Goal: Task Accomplishment & Management: Complete application form

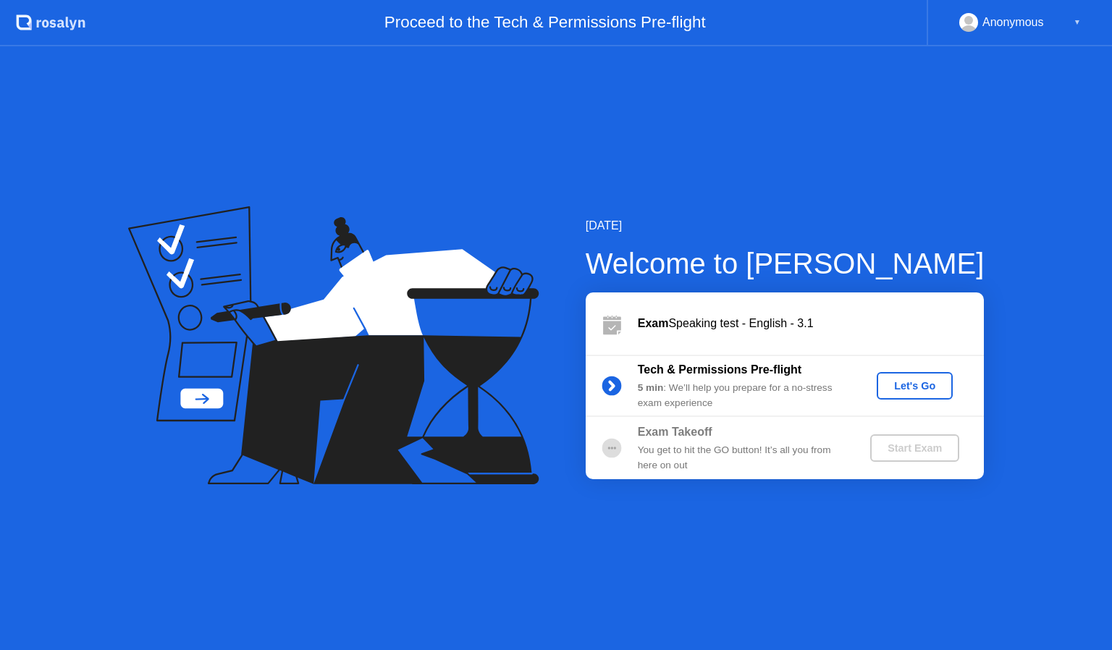
click at [921, 387] on div "Let's Go" at bounding box center [915, 386] width 64 height 12
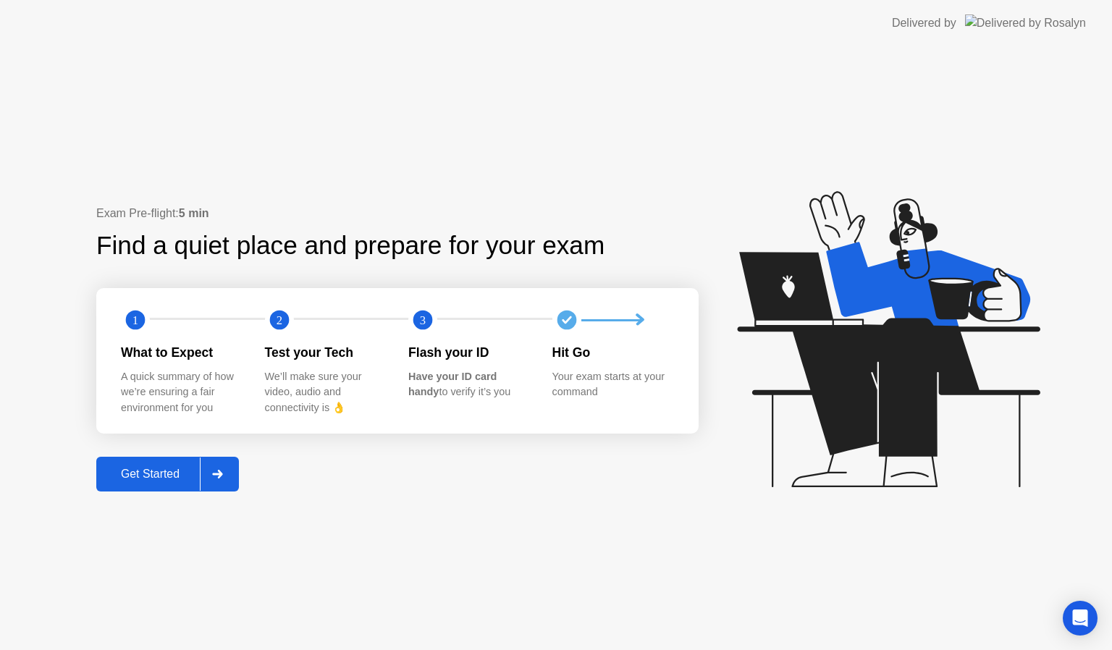
click at [127, 473] on div "Get Started" at bounding box center [150, 474] width 99 height 13
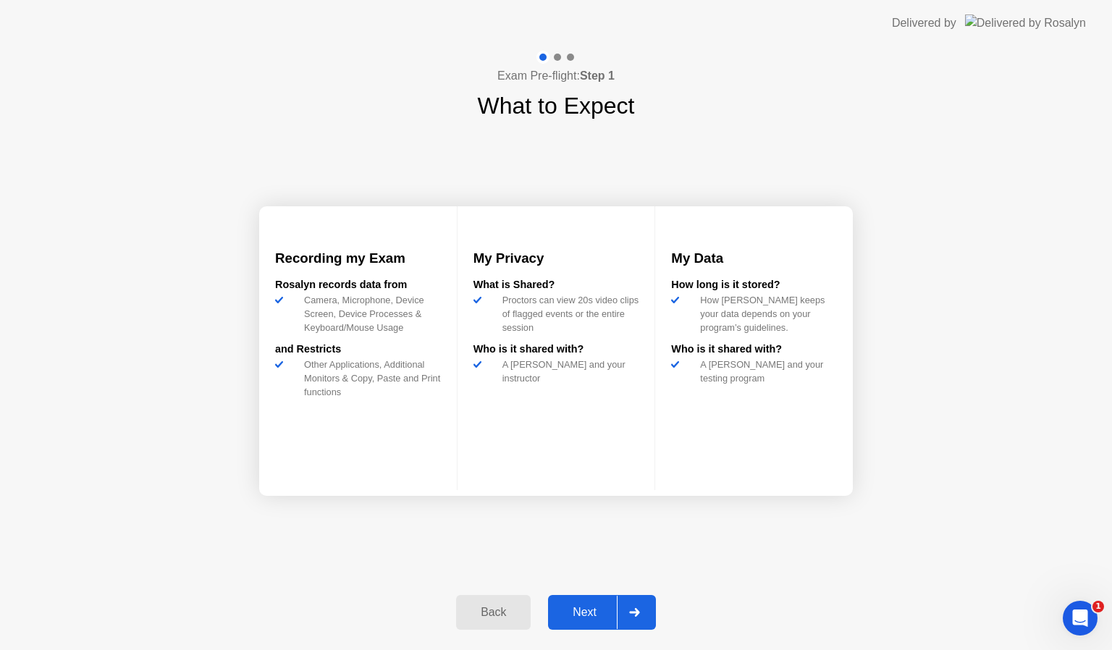
click at [574, 626] on button "Next" at bounding box center [602, 612] width 108 height 35
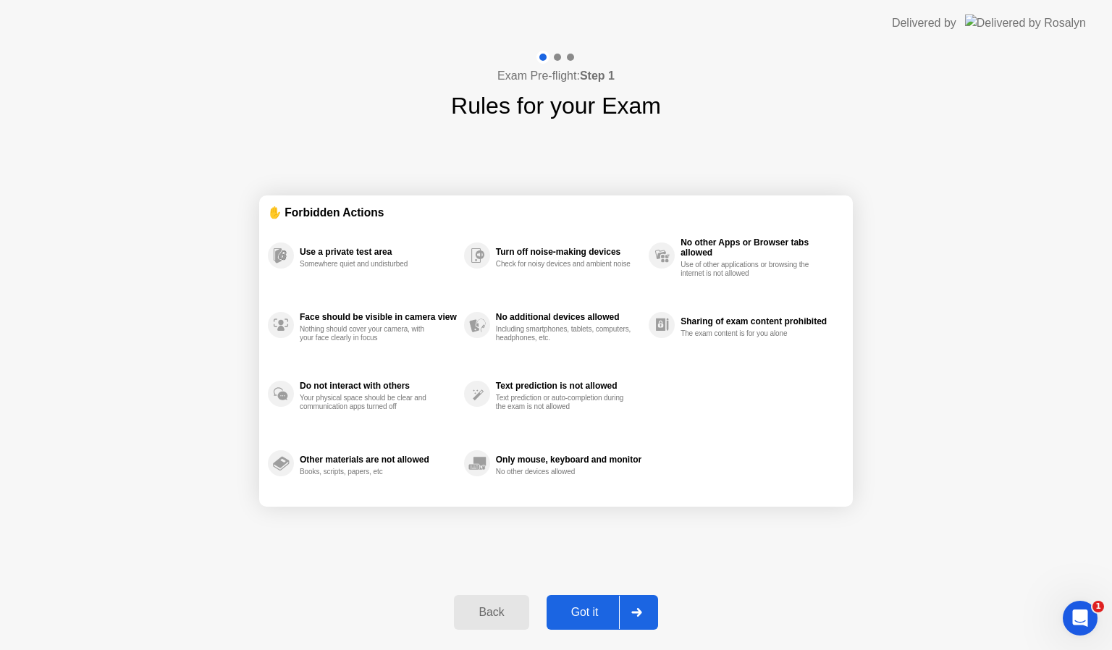
click at [578, 622] on button "Got it" at bounding box center [602, 612] width 111 height 35
select select "**********"
select select "*******"
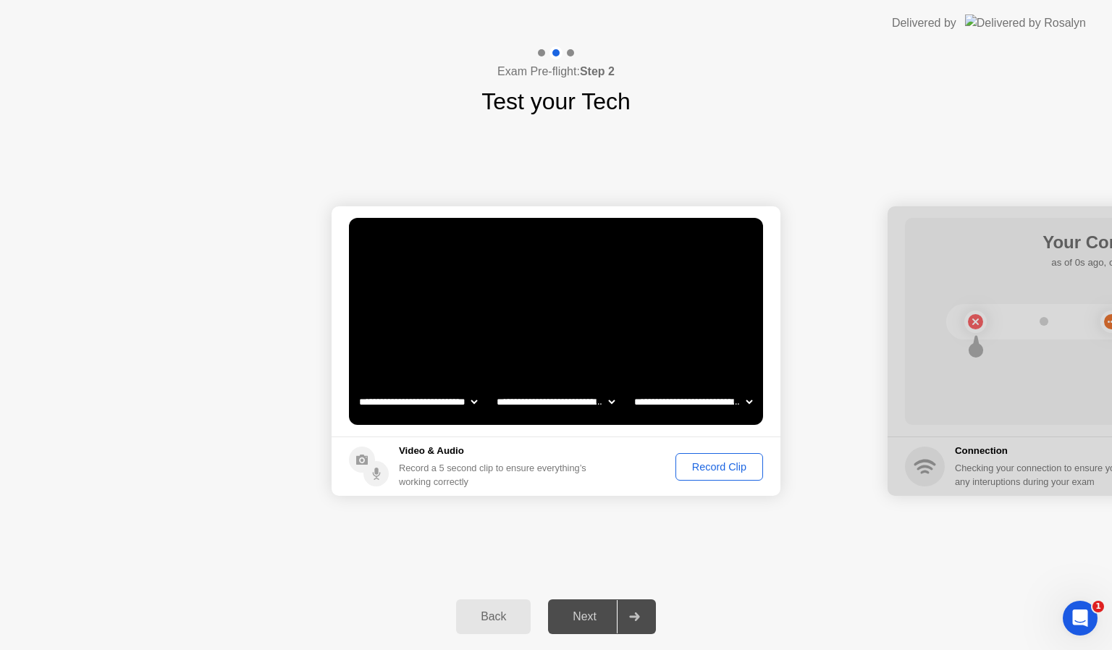
click at [727, 466] on div "Record Clip" at bounding box center [719, 467] width 77 height 12
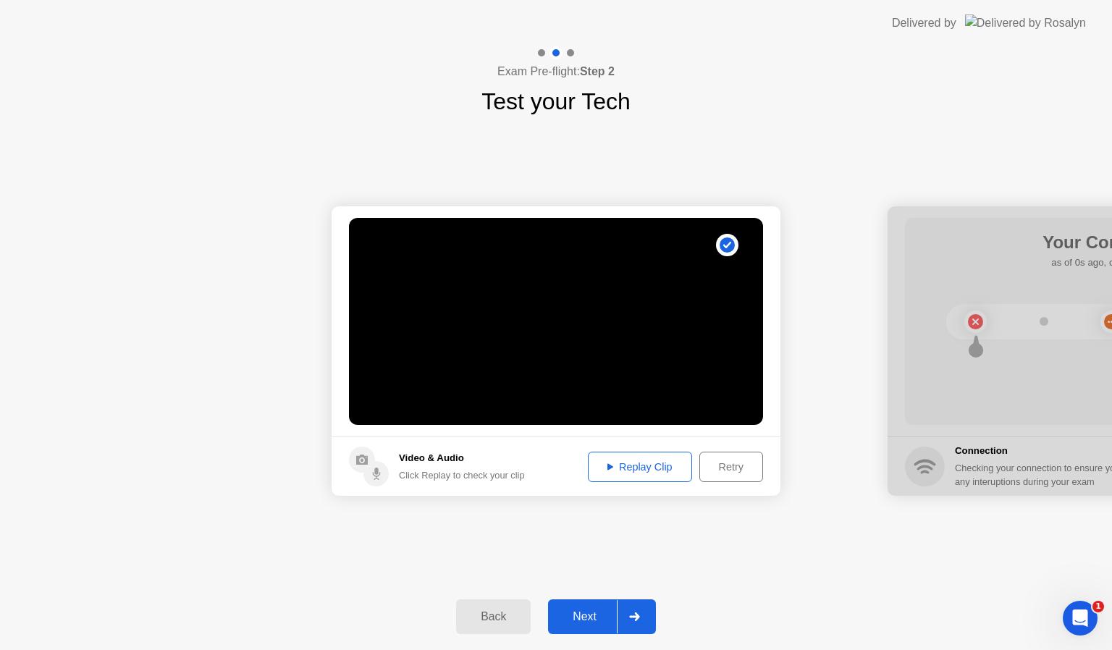
click at [577, 618] on div "Next" at bounding box center [584, 616] width 64 height 13
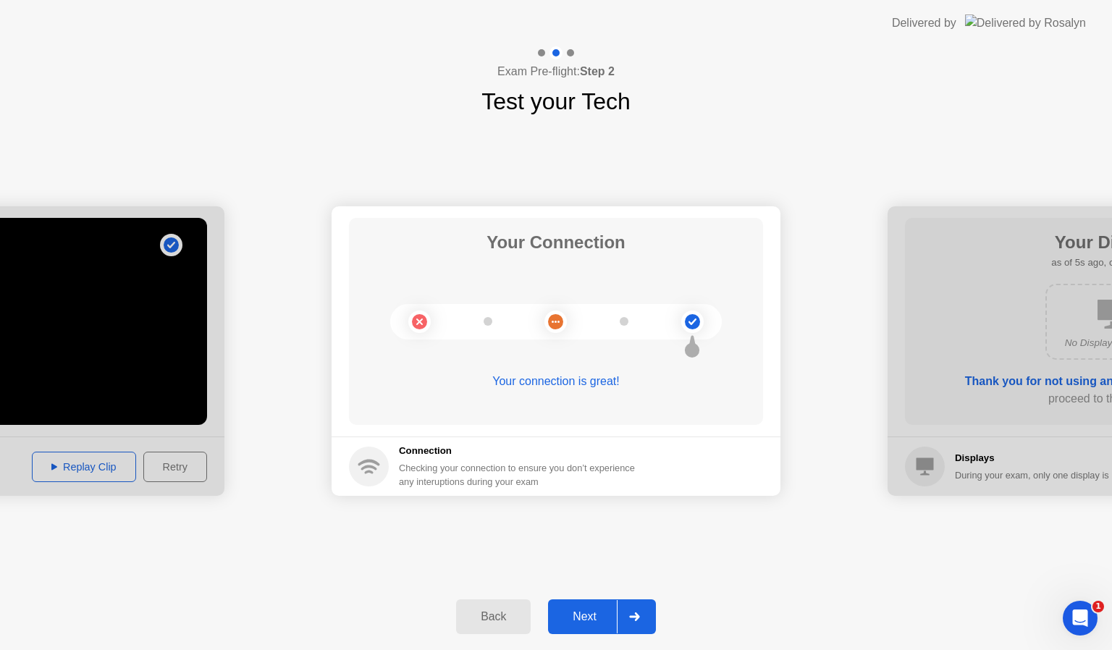
click at [594, 618] on div "Next" at bounding box center [584, 616] width 64 height 13
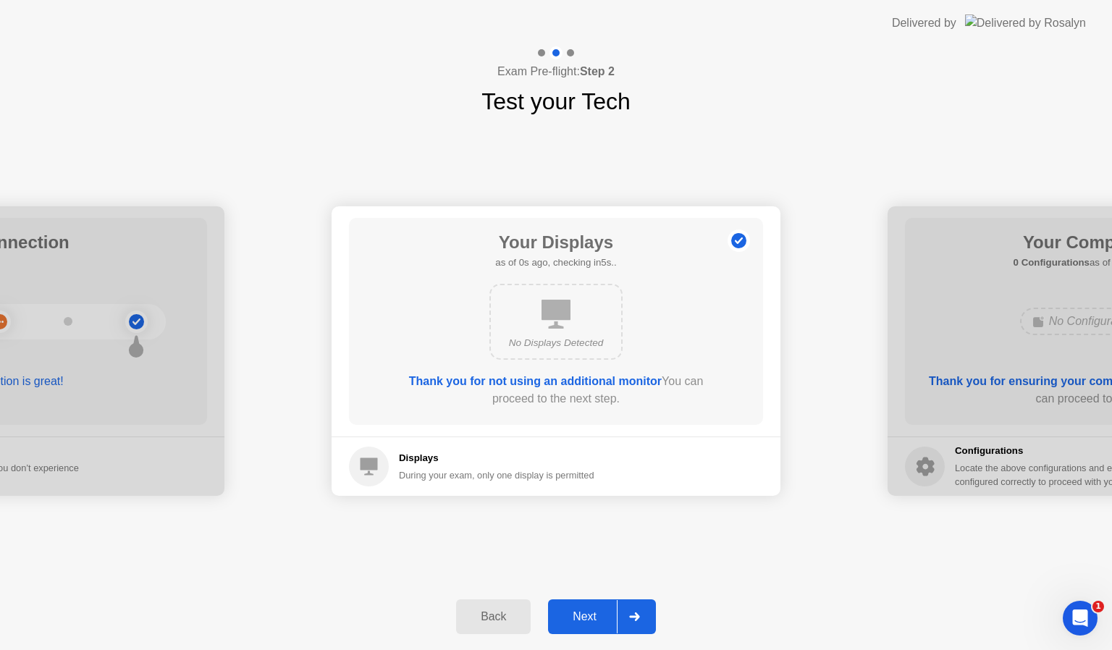
click at [594, 618] on div "Next" at bounding box center [584, 616] width 64 height 13
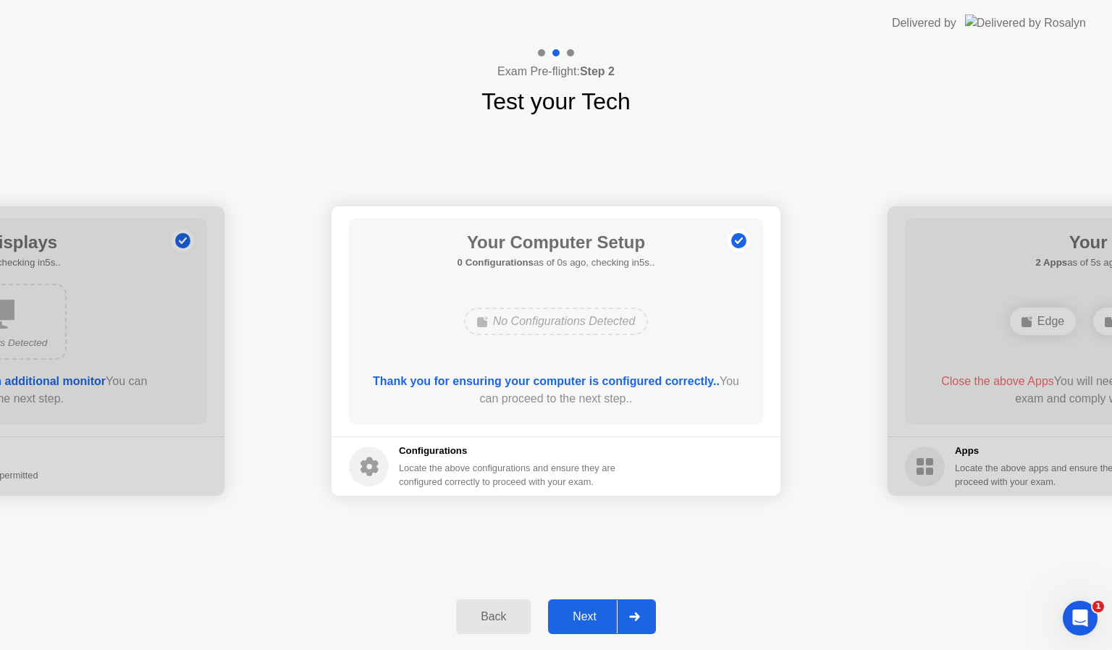
click at [594, 618] on div "Next" at bounding box center [584, 616] width 64 height 13
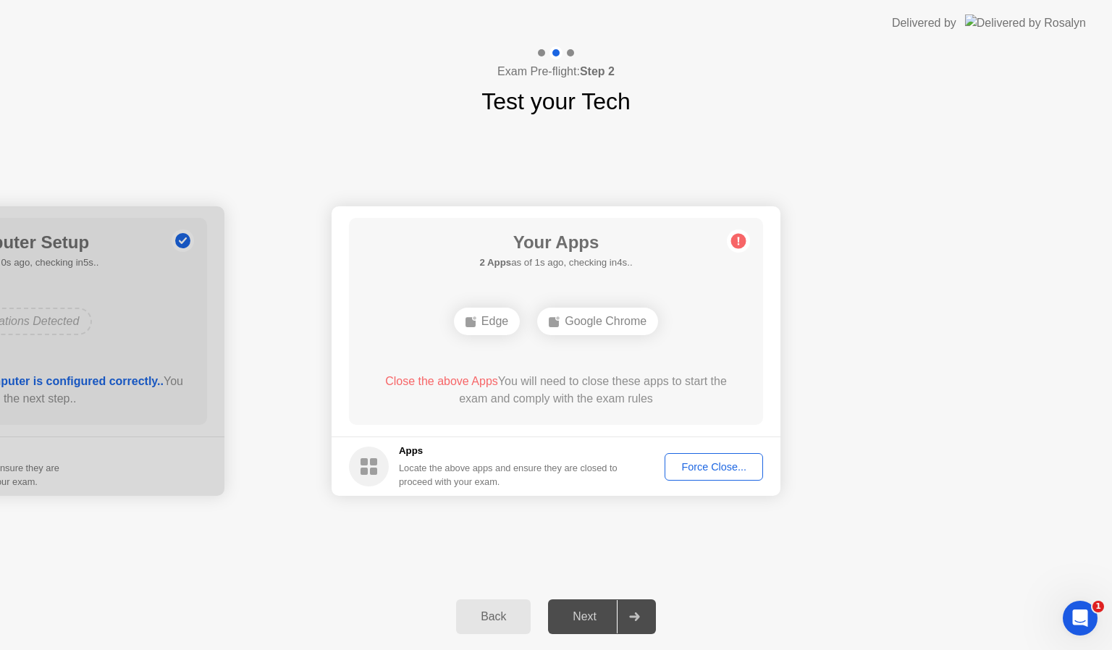
click at [732, 471] on div "Force Close..." at bounding box center [714, 467] width 88 height 12
click at [688, 475] on button "Force Close..." at bounding box center [714, 467] width 98 height 28
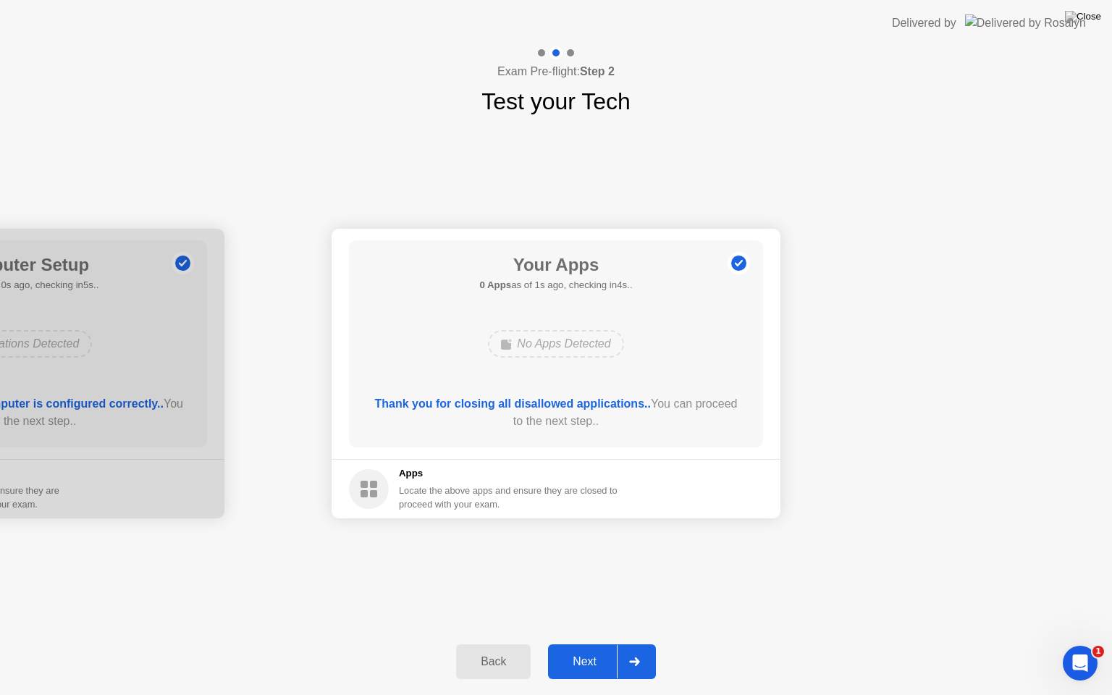
click at [599, 649] on div "Next" at bounding box center [584, 661] width 64 height 13
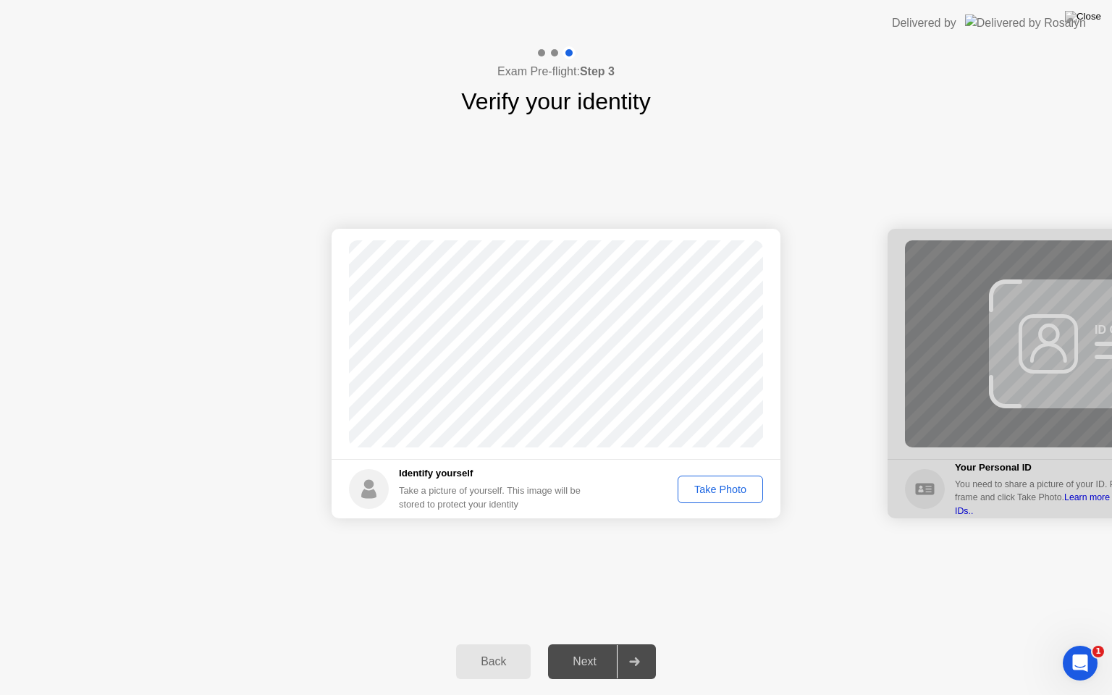
click at [709, 489] on div "Take Photo" at bounding box center [720, 490] width 75 height 12
click at [597, 649] on div "Next" at bounding box center [584, 661] width 64 height 13
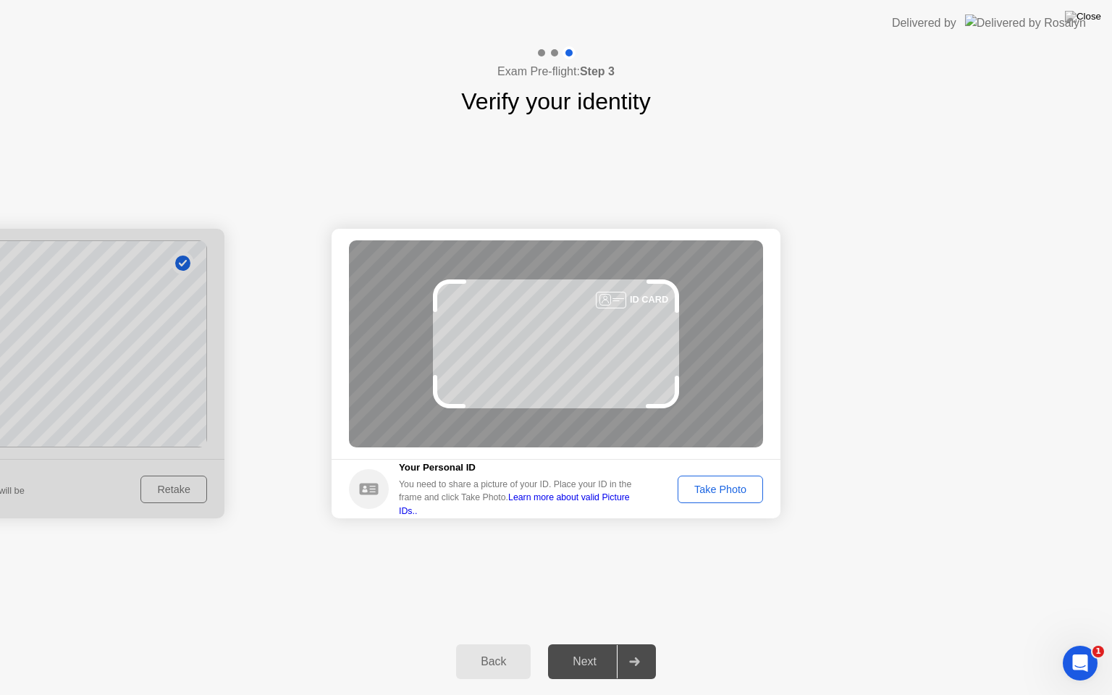
click at [709, 489] on div "Take Photo" at bounding box center [720, 490] width 75 height 12
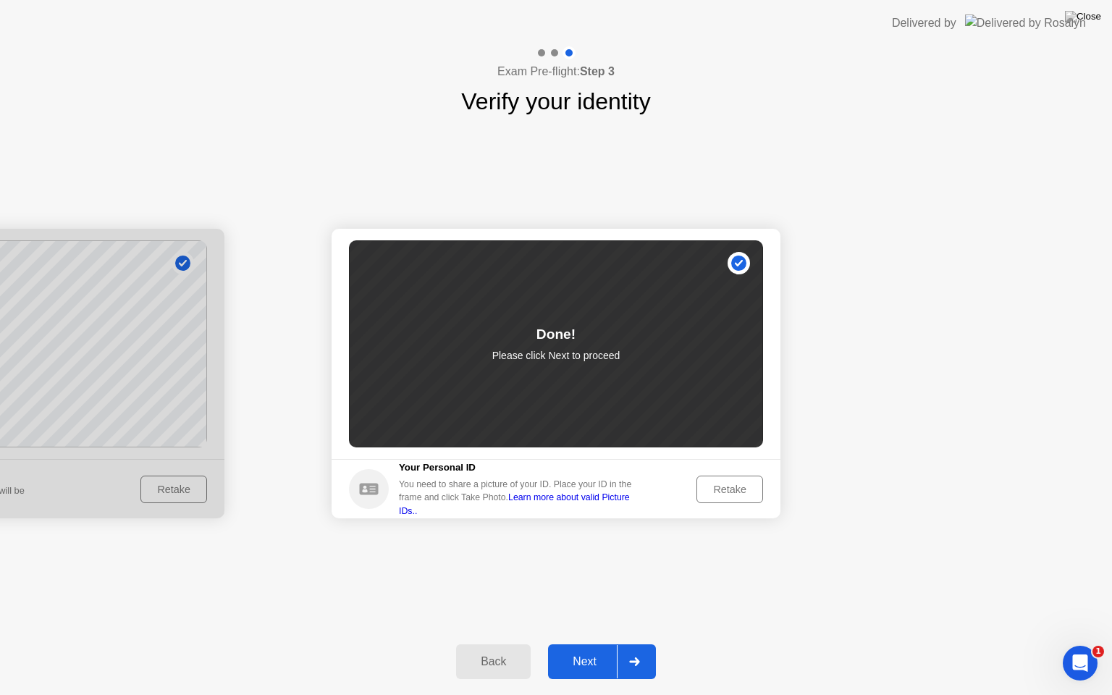
click at [587, 649] on button "Next" at bounding box center [602, 661] width 108 height 35
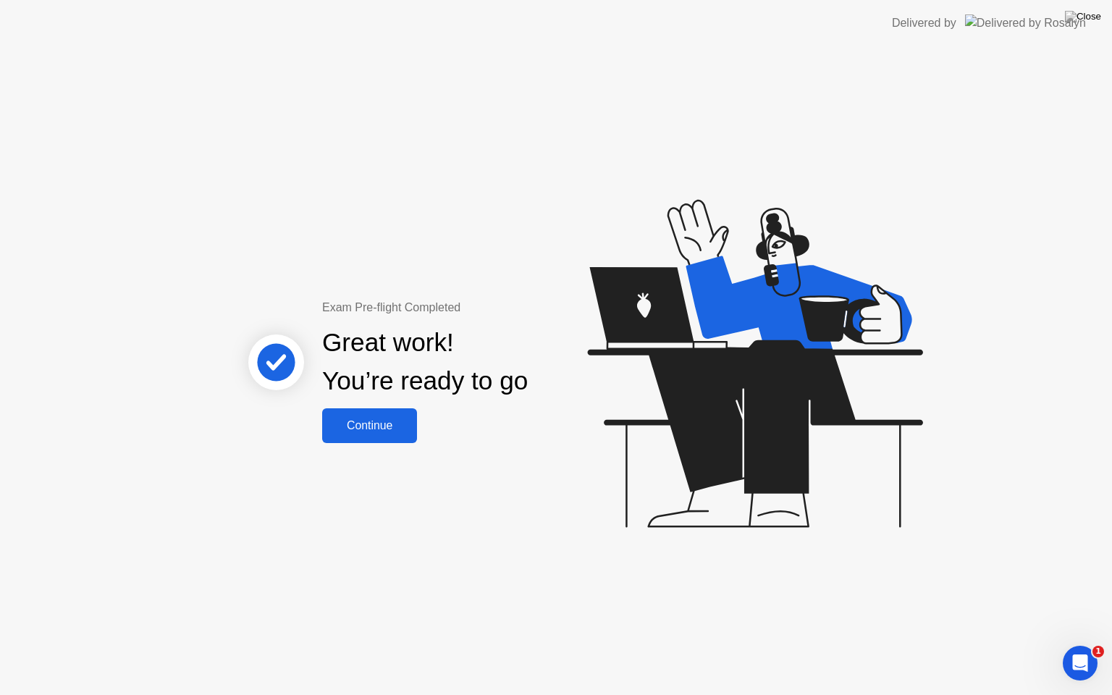
click at [374, 429] on div "Continue" at bounding box center [370, 425] width 86 height 13
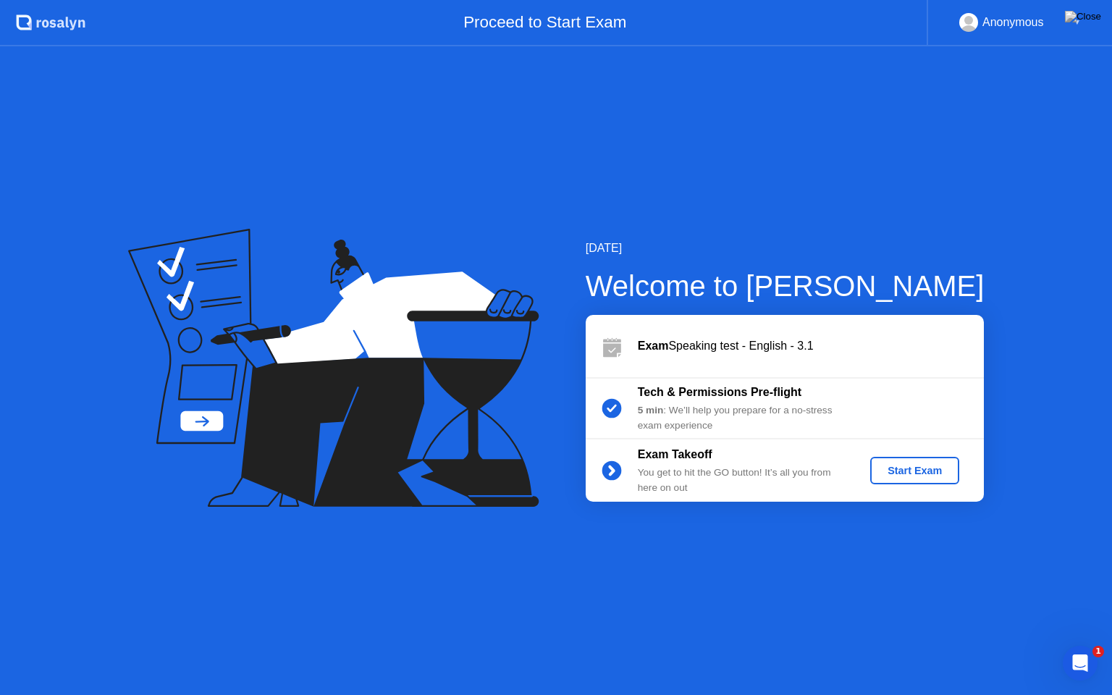
click at [898, 471] on div "Start Exam" at bounding box center [914, 471] width 77 height 12
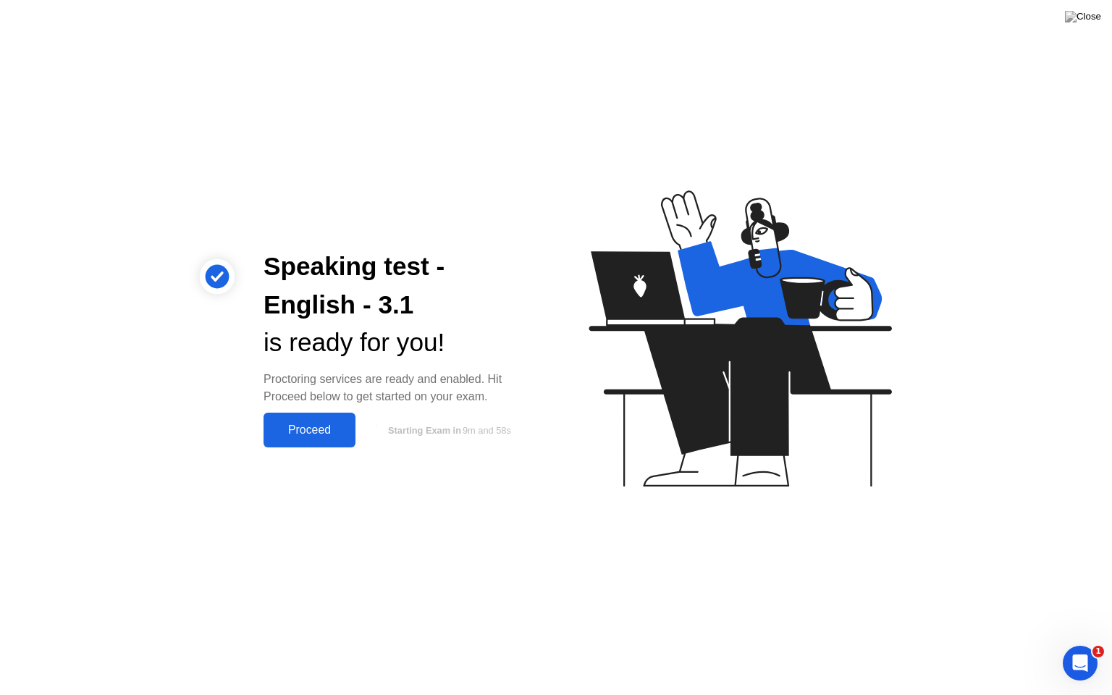
click at [310, 431] on div "Proceed" at bounding box center [309, 430] width 83 height 13
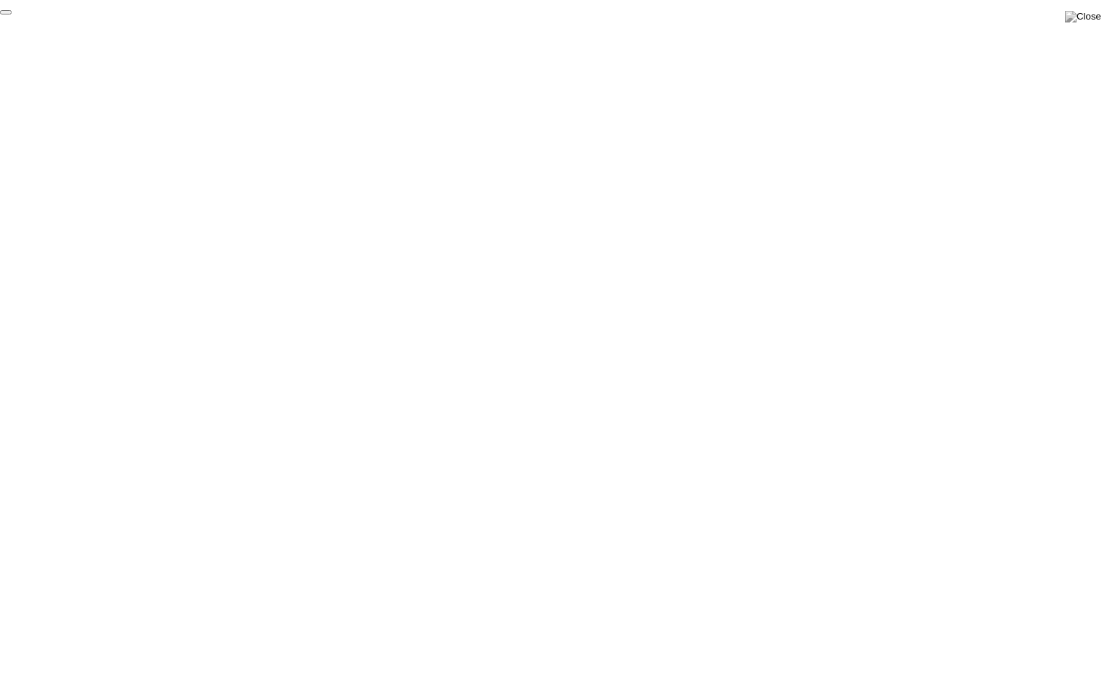
click div "End Proctoring Session"
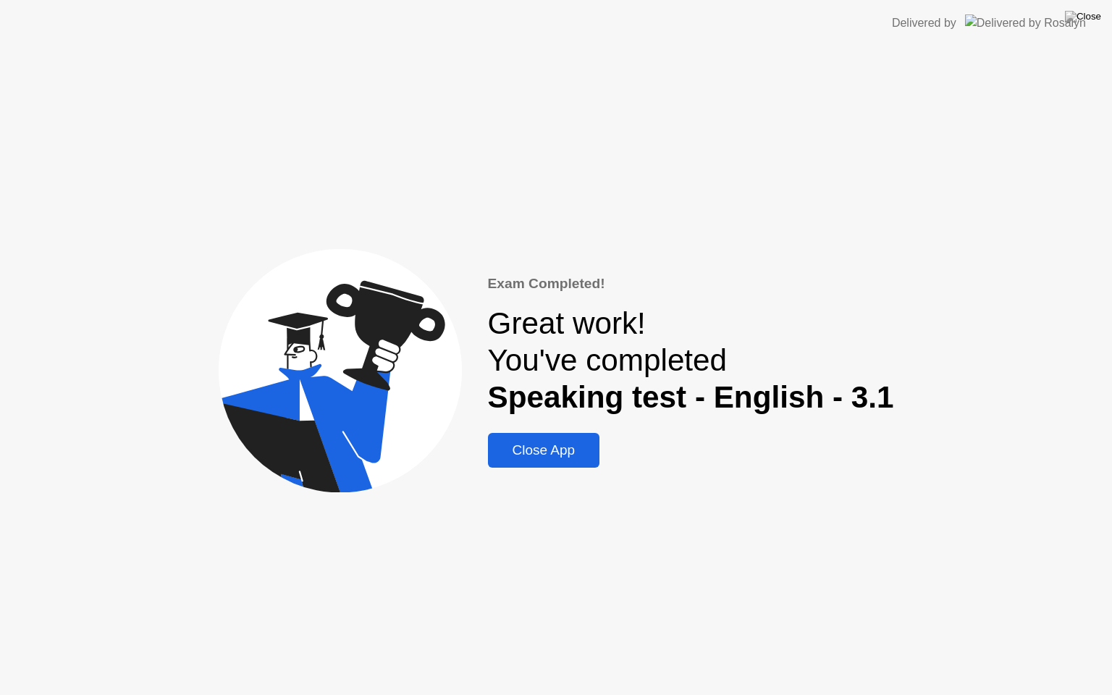
click at [575, 458] on div "Close App" at bounding box center [544, 450] width 104 height 16
